Goal: Find contact information: Find contact information

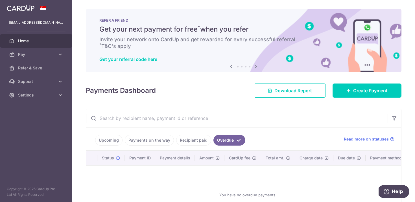
scroll to position [0, 0]
click at [148, 143] on link "Payments on the way" at bounding box center [149, 140] width 49 height 11
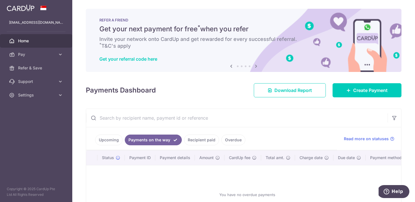
click at [192, 140] on link "Recipient paid" at bounding box center [201, 140] width 35 height 11
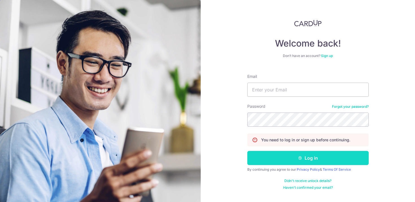
type input "[EMAIL_ADDRESS][DOMAIN_NAME]"
click at [281, 153] on button "Log in" at bounding box center [309, 158] width 122 height 14
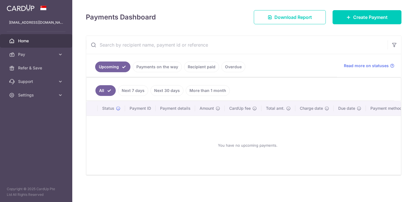
scroll to position [74, 0]
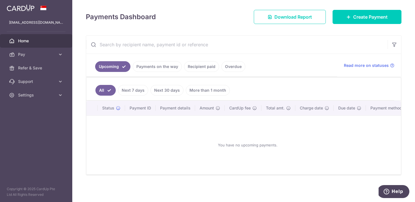
click at [168, 73] on ul "Upcoming Payments on the way Recipient paid Overdue" at bounding box center [211, 65] width 251 height 23
click at [168, 72] on ul "Upcoming Payments on the way Recipient paid Overdue" at bounding box center [211, 65] width 251 height 23
click at [169, 70] on link "Payments on the way" at bounding box center [157, 66] width 49 height 11
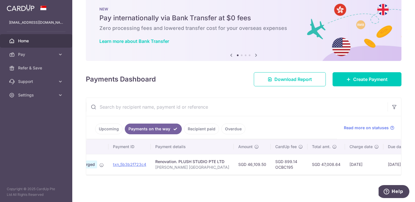
scroll to position [0, 92]
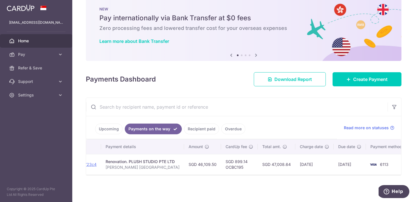
drag, startPoint x: 326, startPoint y: 165, endPoint x: 360, endPoint y: 165, distance: 33.9
click at [360, 165] on tr "PDF Receipt Payment charged txn_5b3b2f723c4 Renovation. PLUSH STUDIO PTE LTD He…" at bounding box center [201, 164] width 415 height 21
click at [346, 165] on td "15/09/2025" at bounding box center [350, 164] width 32 height 21
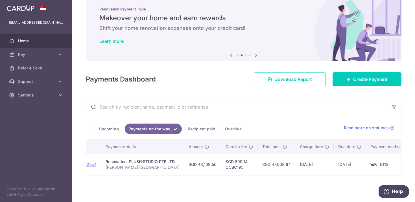
click at [206, 129] on link "Recipient paid" at bounding box center [201, 129] width 35 height 11
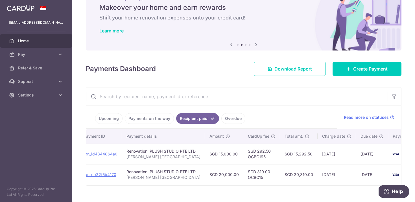
scroll to position [0, 86]
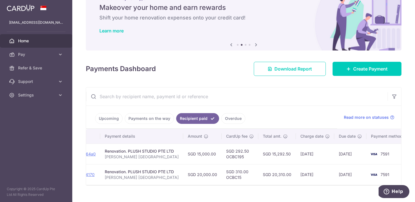
click at [147, 116] on link "Payments on the way" at bounding box center [149, 118] width 49 height 11
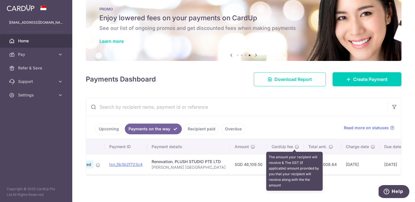
scroll to position [0, 66]
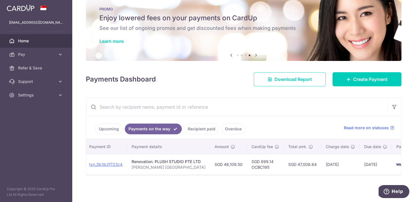
click at [158, 186] on div "× Pause Schedule Pause all future payments in this series Pause just this one p…" at bounding box center [243, 101] width 343 height 202
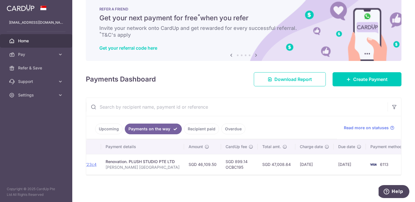
scroll to position [0, 0]
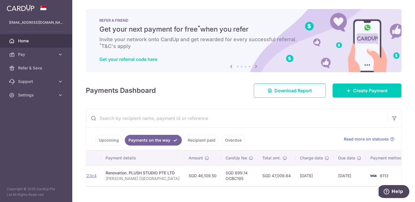
click at [48, 47] on link "Home" at bounding box center [36, 41] width 72 height 14
click at [47, 52] on span "Pay" at bounding box center [36, 55] width 37 height 6
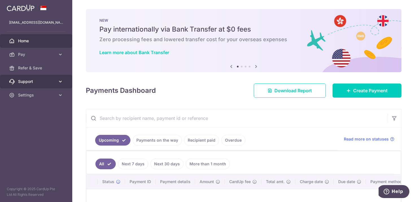
click at [49, 83] on span "Support" at bounding box center [36, 82] width 37 height 6
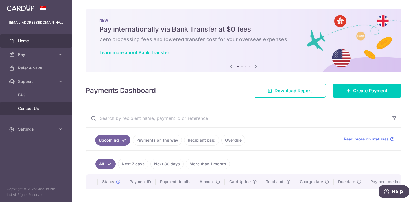
click at [29, 110] on span "Contact Us" at bounding box center [36, 109] width 37 height 6
